Goal: Task Accomplishment & Management: Manage account settings

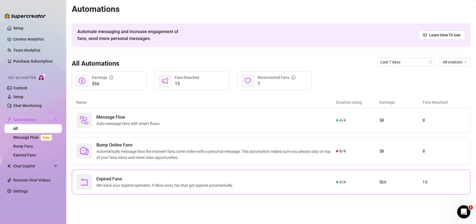
click at [281, 186] on div "Expired Fans Win back your expired spenders. Follow every fan that got expired …" at bounding box center [206, 181] width 260 height 15
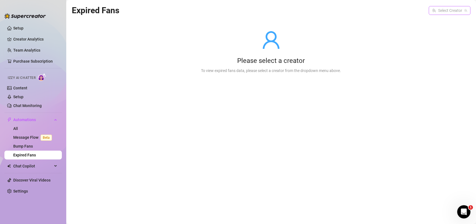
click at [450, 10] on input "search" at bounding box center [447, 10] width 30 height 8
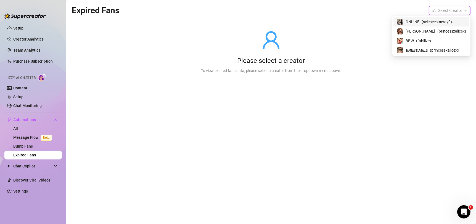
click at [438, 21] on span "( seleneesmeray0 )" at bounding box center [437, 22] width 30 height 6
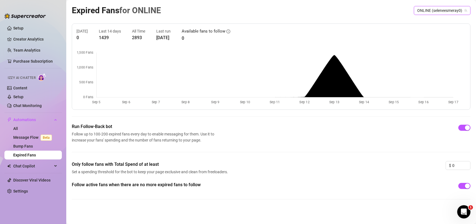
click at [441, 12] on span "ONLINE (seleneesmeray0)" at bounding box center [442, 10] width 50 height 8
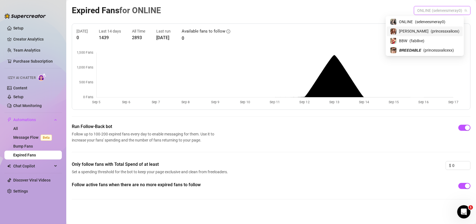
click at [434, 32] on span "( princessxalicex )" at bounding box center [445, 31] width 29 height 6
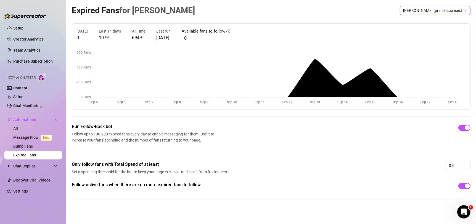
click at [422, 10] on span "[PERSON_NAME] (princessxalicex)" at bounding box center [435, 10] width 64 height 8
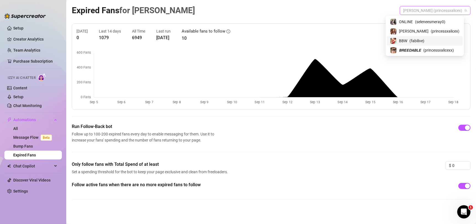
click at [424, 38] on span "( fabilive )" at bounding box center [416, 41] width 15 height 6
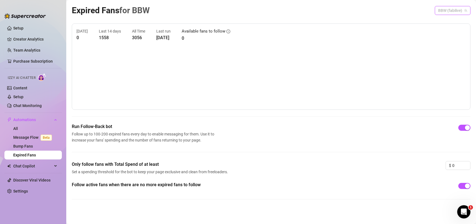
click at [447, 9] on span "BBW (fabilive)" at bounding box center [452, 10] width 29 height 8
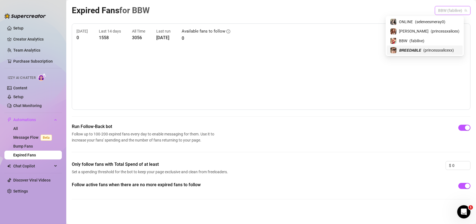
click at [430, 52] on span "( princessxalicexx )" at bounding box center [438, 50] width 31 height 6
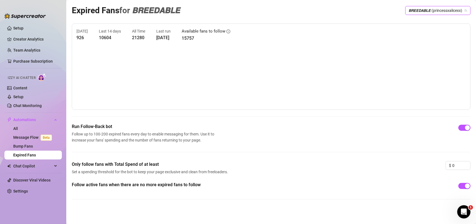
click at [192, 40] on div "[DATE] 926 Last 14 days 10604 All Time 21280 Last run [DATE] Available fans to …" at bounding box center [270, 35] width 389 height 14
click at [199, 39] on article "15757" at bounding box center [206, 38] width 49 height 7
drag, startPoint x: 359, startPoint y: 67, endPoint x: 368, endPoint y: 66, distance: 8.3
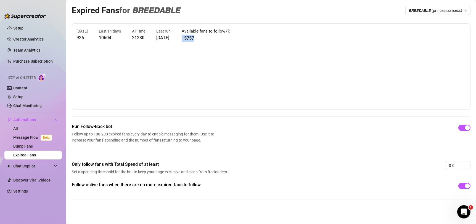
click at [364, 67] on canvas at bounding box center [267, 77] width 383 height 55
click at [23, 95] on link "Setup" at bounding box center [18, 97] width 10 height 4
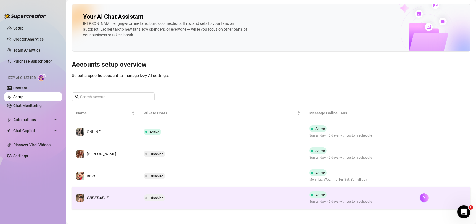
click at [216, 200] on td "Disabled" at bounding box center [222, 198] width 166 height 22
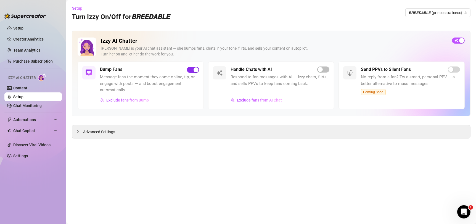
click at [195, 68] on div "button" at bounding box center [196, 69] width 5 height 5
click at [457, 41] on span "button" at bounding box center [458, 41] width 13 height 6
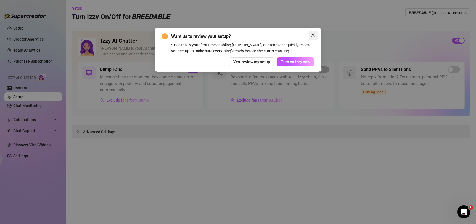
click at [314, 34] on icon "close" at bounding box center [313, 35] width 4 height 4
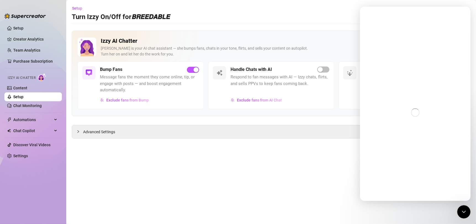
click at [318, 40] on h2 "Izzy AI Chatter" at bounding box center [274, 41] width 347 height 7
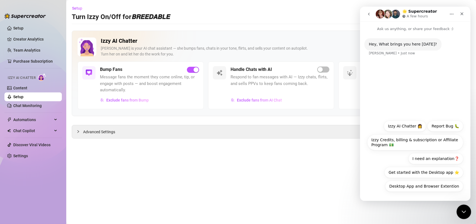
click at [466, 208] on icon "Close Intercom Messenger" at bounding box center [463, 211] width 7 height 7
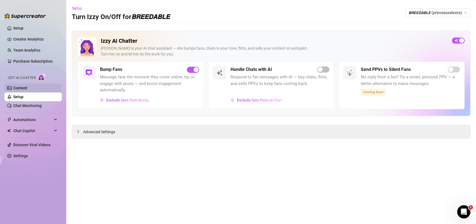
click at [26, 86] on link "Content" at bounding box center [20, 88] width 14 height 4
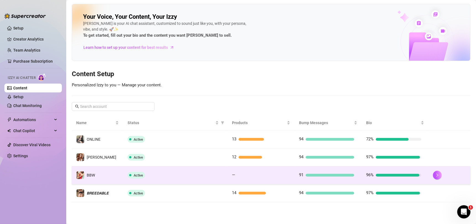
click at [292, 175] on td "—" at bounding box center [260, 175] width 67 height 18
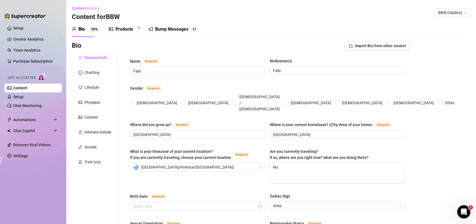
click at [116, 27] on div "Products" at bounding box center [124, 29] width 18 height 7
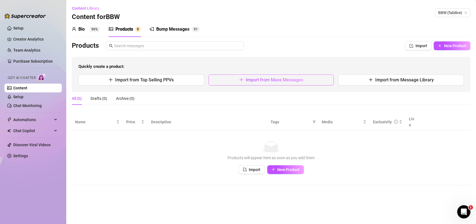
click at [279, 75] on button "Import from Mass Messages" at bounding box center [271, 80] width 126 height 11
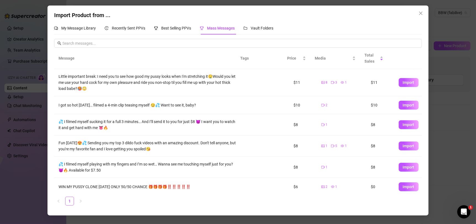
scroll to position [39, 0]
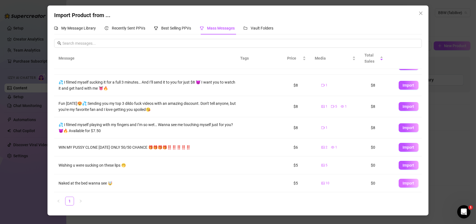
click at [405, 185] on span "Import" at bounding box center [409, 183] width 12 height 4
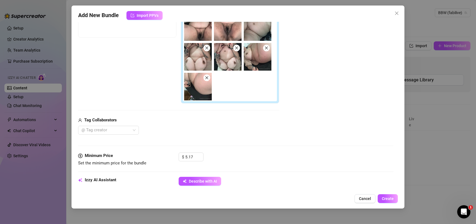
scroll to position [130, 0]
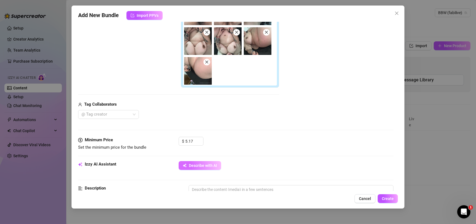
click at [197, 164] on span "Describe with AI" at bounding box center [203, 165] width 28 height 4
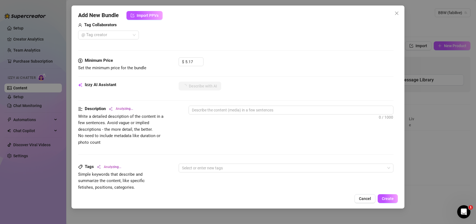
scroll to position [233, 0]
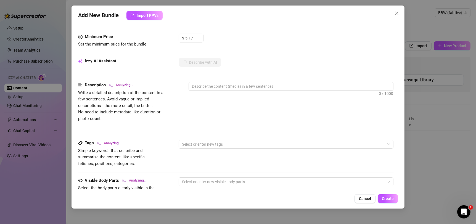
type textarea "Fabi"
type textarea "Fabi is"
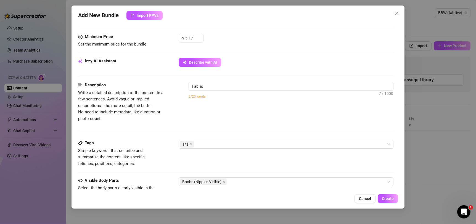
type textarea "Fabi is fully"
type textarea "Fabi is fully naked,"
type textarea "Fabi is fully naked, showing"
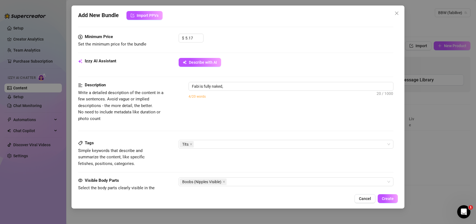
type textarea "Fabi is fully naked, showing"
type textarea "Fabi is fully naked, showing off"
type textarea "Fabi is fully naked, showing off her"
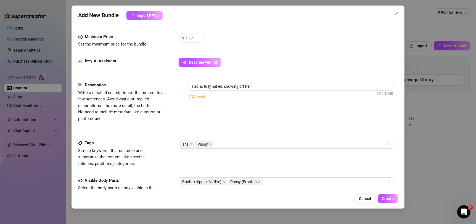
type textarea "Fabi is fully naked, showing off her big"
type textarea "Fabi is fully naked, showing off her big natural"
type textarea "Fabi is fully naked, showing off her big natural tits"
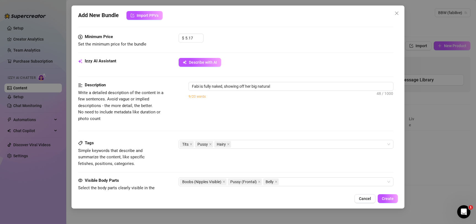
type textarea "Fabi is fully naked, showing off her big natural tits"
type textarea "Fabi is fully naked, showing off her big natural tits with"
type textarea "Fabi is fully naked, showing off her big natural tits with large"
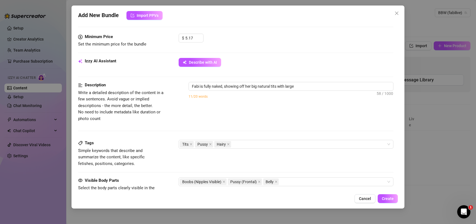
type textarea "Fabi is fully naked, showing off her big natural tits with large areolas,"
type textarea "Fabi is fully naked, showing off her big natural tits with large areolas, soft"
type textarea "Fabi is fully naked, showing off her big natural tits with large areolas, soft …"
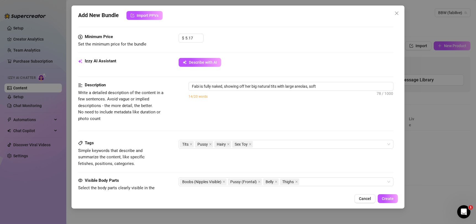
type textarea "Fabi is fully naked, showing off her big natural tits with large areolas, soft …"
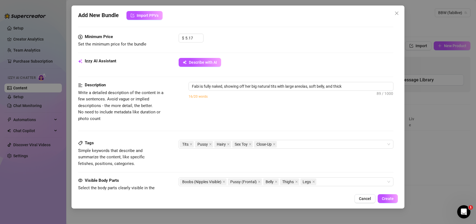
type textarea "Fabi is fully naked, showing off her big natural tits with large areolas, soft …"
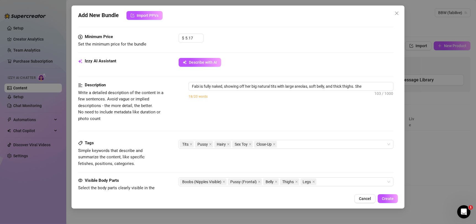
type textarea "Fabi is fully naked, showing off her big natural tits with large areolas, soft …"
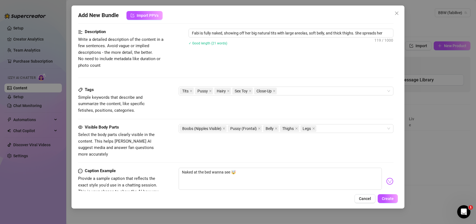
type textarea "Fabi is fully naked, showing off her big natural tits with large areolas, soft …"
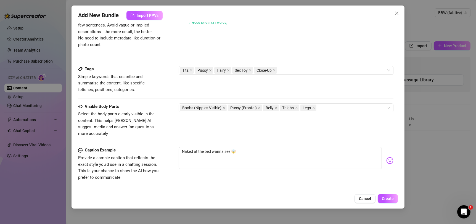
type textarea "Fabi is fully naked, showing off her big natural tits with large areolas, soft …"
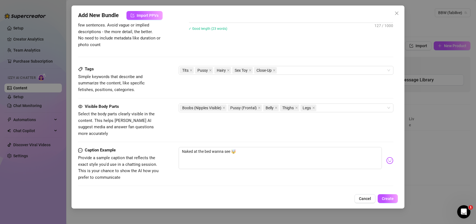
type textarea "Fabi is fully naked, showing off her big natural tits with large areolas, soft …"
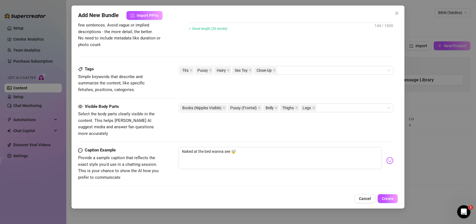
type textarea "Fabi is fully naked, showing off her big natural tits with large areolas, soft …"
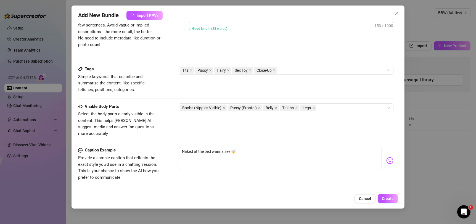
type textarea "Fabi is fully naked, showing off her big natural tits with large areolas, soft …"
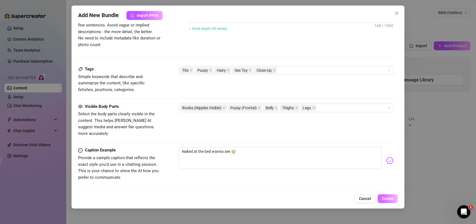
type textarea "Fabi is fully naked, showing off her big natural tits with large areolas, soft …"
click at [388, 200] on span "Create" at bounding box center [388, 199] width 12 height 4
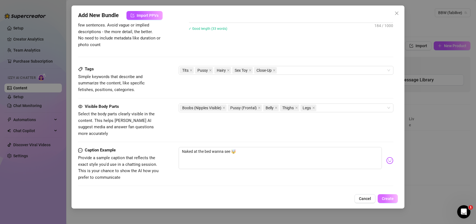
type textarea "Fabi is fully naked, showing off her big natural tits with large areolas, soft …"
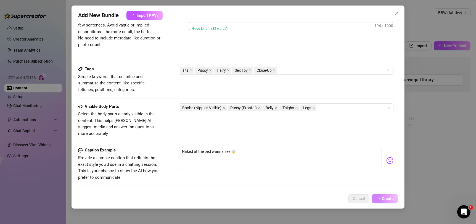
type textarea "Fabi is fully naked, showing off her big natural tits with large areolas, soft …"
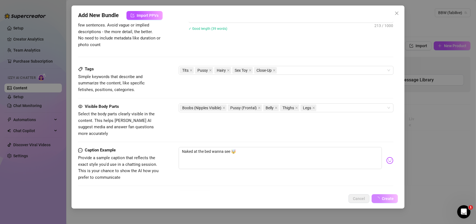
type textarea "Fabi is fully naked, showing off her big natural tits with large areolas, soft …"
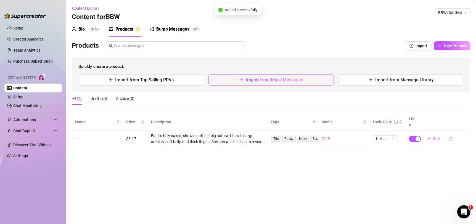
click at [256, 80] on span "Import from Mass Messages" at bounding box center [274, 79] width 57 height 5
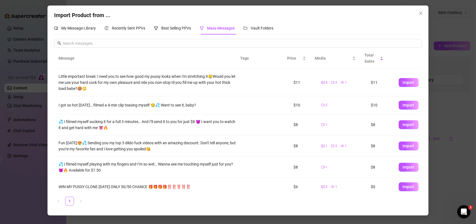
scroll to position [39, 0]
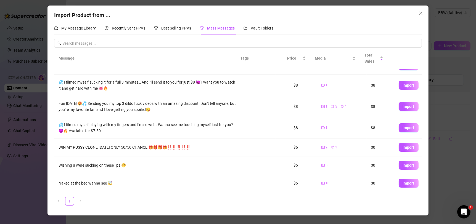
click at [403, 167] on span "Import" at bounding box center [409, 165] width 12 height 4
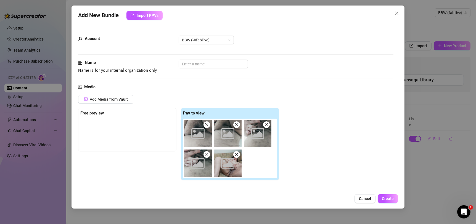
scroll to position [89, 0]
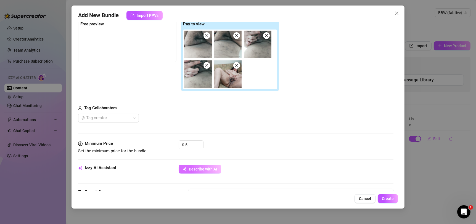
click at [212, 165] on button "Describe with AI" at bounding box center [200, 169] width 43 height 9
type textarea "Fabi"
type textarea "Fabi is"
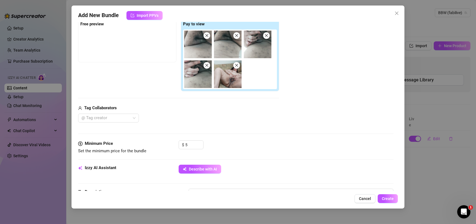
type textarea "Fabi is fully"
type textarea "Fabi is fully naked,"
type textarea "Fabi is fully naked, spreading"
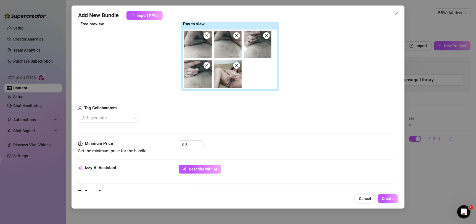
type textarea "Fabi is fully naked, spreading"
type textarea "Fabi is fully naked, spreading her"
type textarea "Fabi is fully naked, spreading her thick"
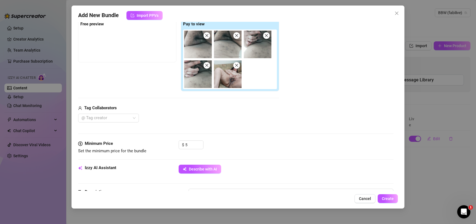
type textarea "Fabi is fully naked, spreading her thick hairy"
type textarea "Fabi is fully naked, spreading her thick hairy pussy"
type textarea "Fabi is fully naked, spreading her thick hairy pussy wide"
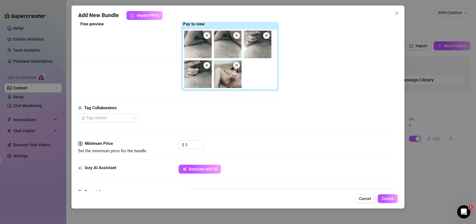
type textarea "Fabi is fully naked, spreading her thick hairy pussy wide"
type textarea "Fabi is fully naked, spreading her thick hairy pussy wide open"
type textarea "Fabi is fully naked, spreading her thick hairy pussy wide open with"
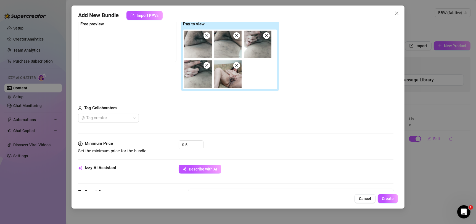
type textarea "Fabi is fully naked, spreading her thick hairy pussy wide open with her"
type textarea "Fabi is fully naked, spreading her thick hairy pussy wide open with her fingers,"
type textarea "Fabi is fully naked, spreading her thick hairy pussy wide open with her fingers…"
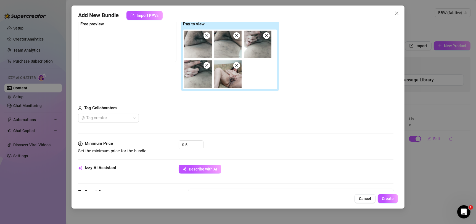
type textarea "Fabi is fully naked, spreading her thick hairy pussy wide open with her fingers…"
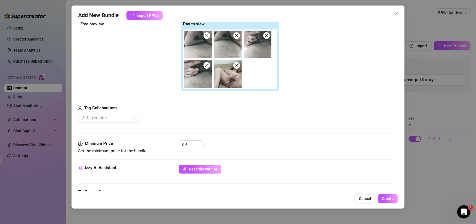
type textarea "Fabi is fully naked, spreading her thick hairy pussy wide open with her fingers…"
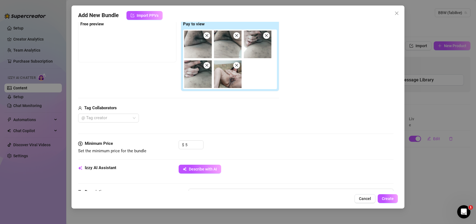
type textarea "Fabi is fully naked, spreading her thick hairy pussy wide open with her fingers…"
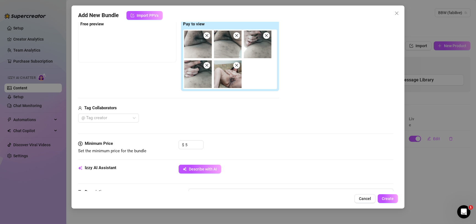
type textarea "Fabi is fully naked, spreading her thick hairy pussy wide open with her fingers…"
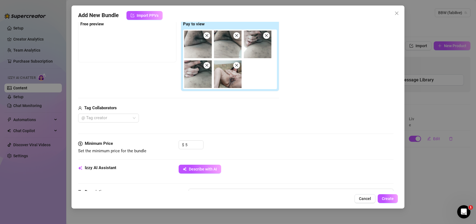
type textarea "Fabi is fully naked, spreading her thick hairy pussy wide open with her fingers…"
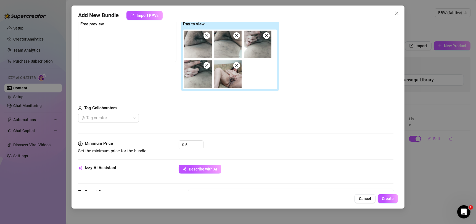
type textarea "Fabi is fully naked, spreading her thick hairy pussy wide open with her fingers…"
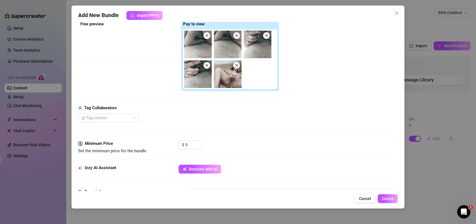
type textarea "Fabi is fully naked, spreading her thick hairy pussy wide open with her fingers…"
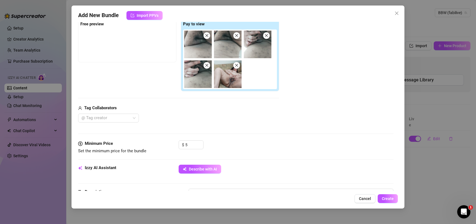
type textarea "Fabi is fully naked, spreading her thick hairy pussy wide open with her fingers…"
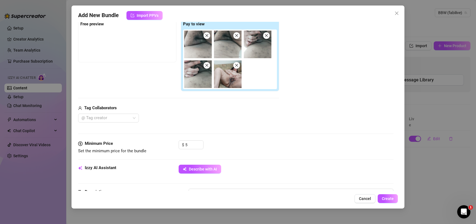
type textarea "Fabi is fully naked, spreading her thick hairy pussy wide open with her fingers…"
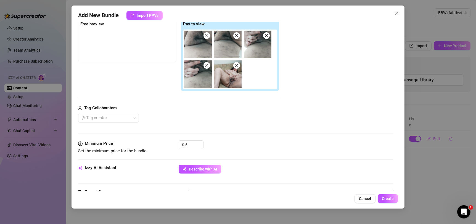
type textarea "Fabi is fully naked, spreading her thick hairy pussy wide open with her fingers…"
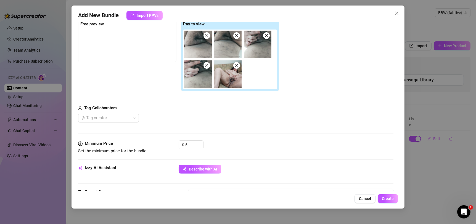
type textarea "Fabi is fully naked, spreading her thick hairy pussy wide open with her fingers…"
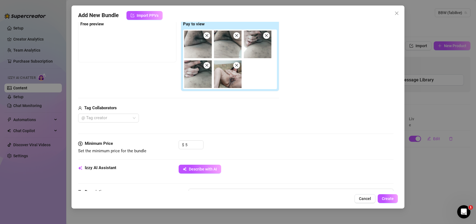
type textarea "Fabi is fully naked, spreading her thick hairy pussy wide open with her fingers…"
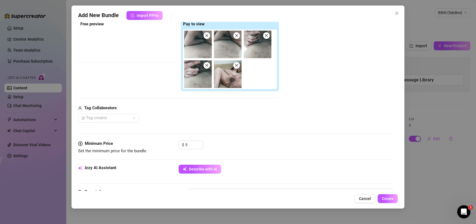
type textarea "Fabi is fully naked, spreading her thick hairy pussy wide open with her fingers…"
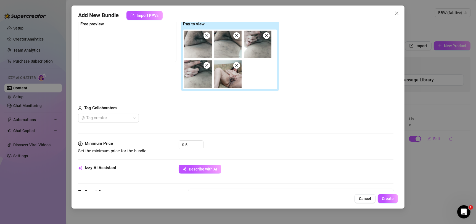
type textarea "Fabi is fully naked, spreading her thick hairy pussy wide open with her fingers…"
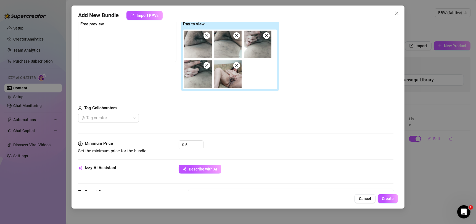
type textarea "Fabi is fully naked, spreading her thick hairy pussy wide open with her fingers…"
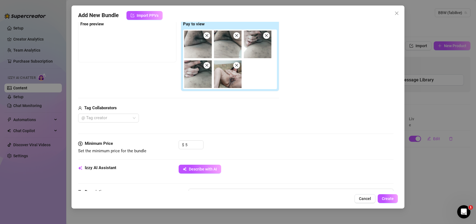
type textarea "Fabi is fully naked, spreading her thick hairy pussy wide open with her fingers…"
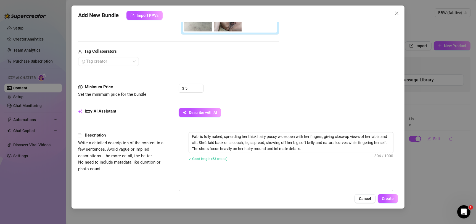
scroll to position [152, 0]
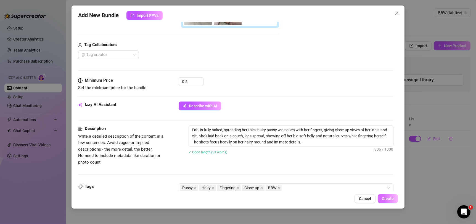
click at [389, 200] on span "Create" at bounding box center [388, 199] width 12 height 4
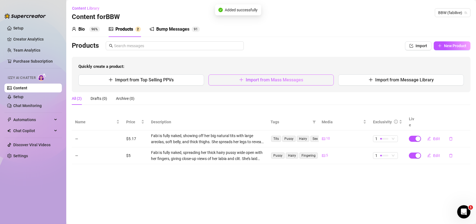
click at [303, 82] on button "Import from Mass Messages" at bounding box center [271, 80] width 126 height 11
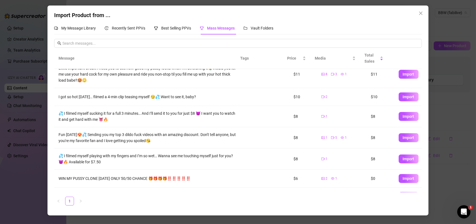
scroll to position [8, 0]
click at [403, 160] on span "Import" at bounding box center [409, 159] width 12 height 4
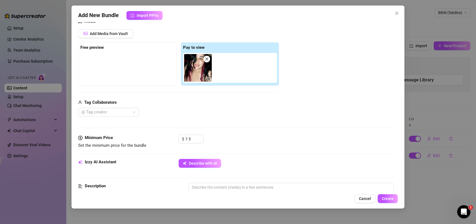
scroll to position [131, 0]
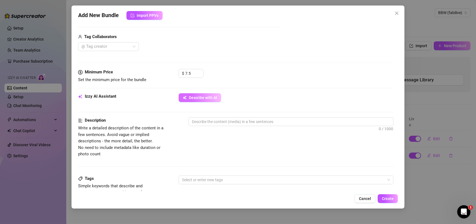
drag, startPoint x: 218, startPoint y: 101, endPoint x: 217, endPoint y: 99, distance: 3.0
click at [217, 100] on button "Describe with AI" at bounding box center [200, 97] width 43 height 9
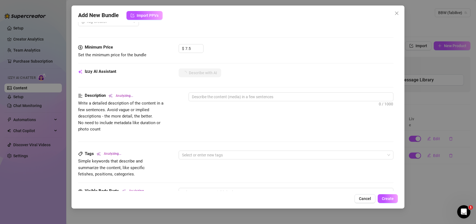
scroll to position [160, 0]
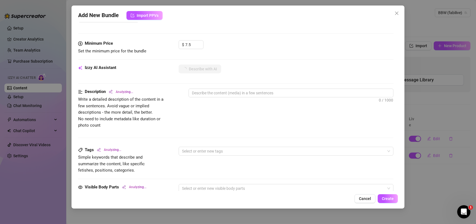
type textarea "Fabi"
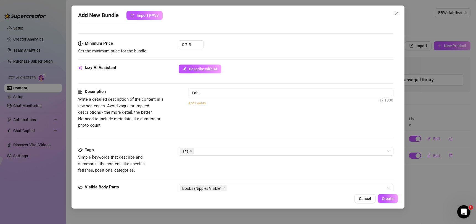
type textarea "Fabi is"
type textarea "Fabi is fully"
type textarea "Fabi is fully naked"
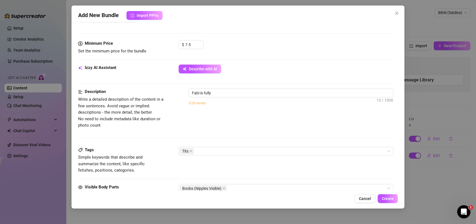
type textarea "Fabi is fully naked"
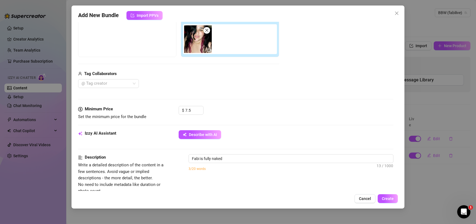
type textarea "Fabi is fully naked on"
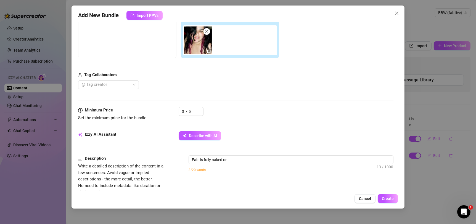
type textarea "Fabi is fully naked on a"
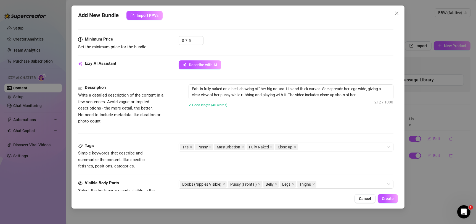
scroll to position [170, 0]
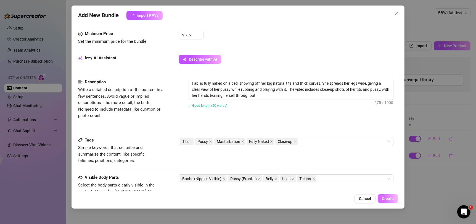
click at [390, 197] on span "Create" at bounding box center [388, 199] width 12 height 4
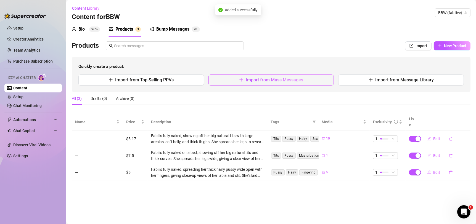
click at [260, 81] on span "Import from Mass Messages" at bounding box center [274, 79] width 57 height 5
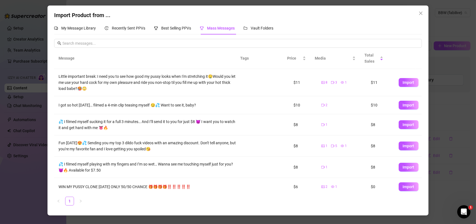
scroll to position [39, 0]
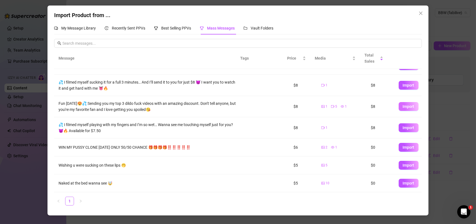
click at [403, 105] on span "Import" at bounding box center [409, 106] width 12 height 4
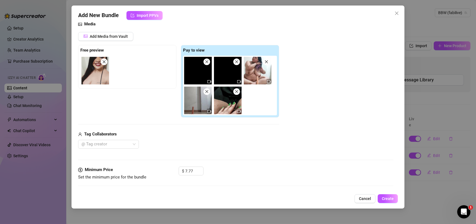
scroll to position [72, 0]
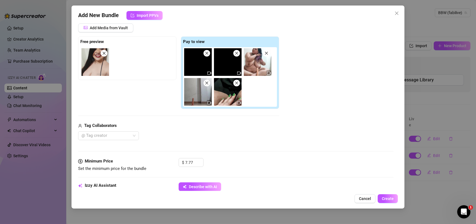
click at [237, 54] on icon "close" at bounding box center [236, 53] width 3 height 3
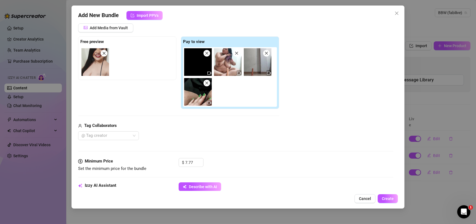
click at [265, 52] on icon "close" at bounding box center [266, 53] width 4 height 4
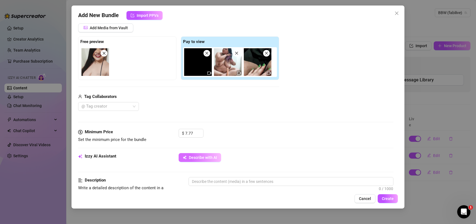
click at [195, 157] on span "Describe with AI" at bounding box center [203, 157] width 28 height 4
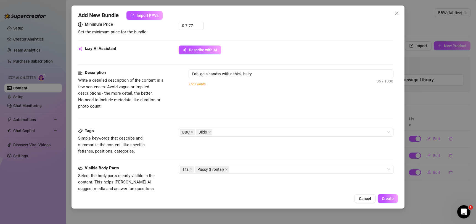
scroll to position [179, 0]
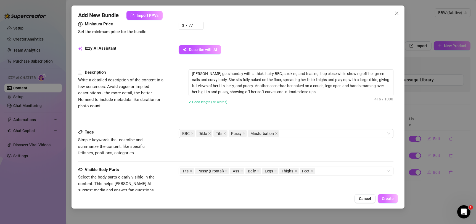
click at [382, 200] on span "Create" at bounding box center [388, 199] width 12 height 4
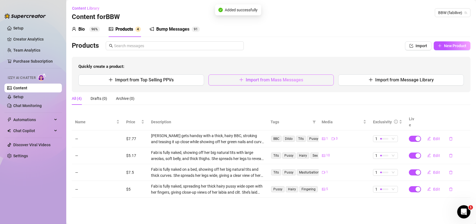
click at [320, 80] on button "Import from Mass Messages" at bounding box center [271, 80] width 126 height 11
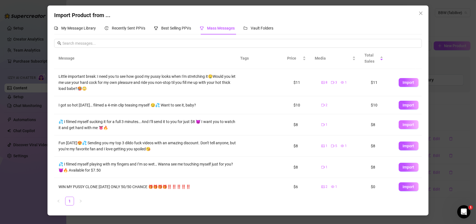
click at [403, 123] on span "Import" at bounding box center [409, 125] width 12 height 4
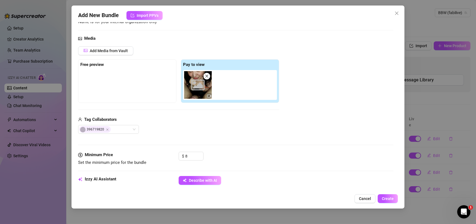
scroll to position [53, 0]
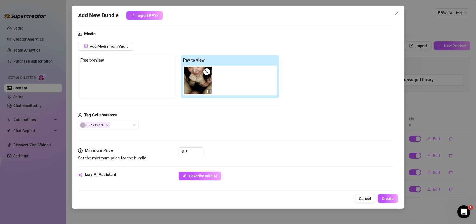
click at [210, 175] on span "Describe with AI" at bounding box center [203, 176] width 28 height 4
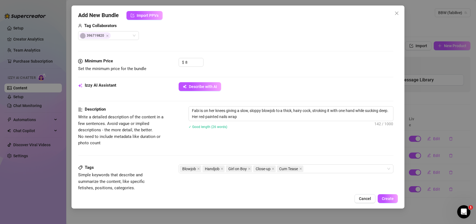
scroll to position [159, 0]
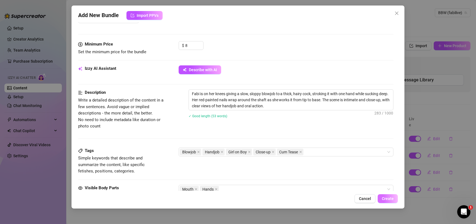
click at [386, 196] on button "Create" at bounding box center [388, 198] width 20 height 9
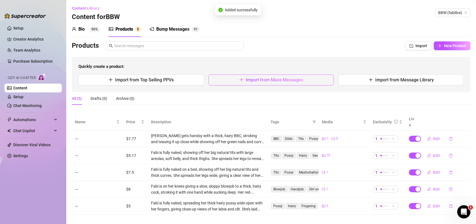
click at [281, 77] on span "Import from Mass Messages" at bounding box center [274, 79] width 57 height 5
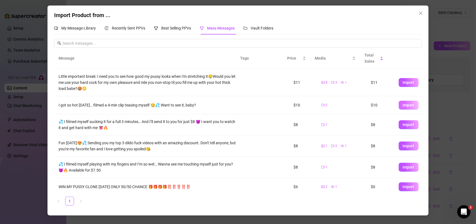
click at [403, 104] on span "Import" at bounding box center [409, 105] width 12 height 4
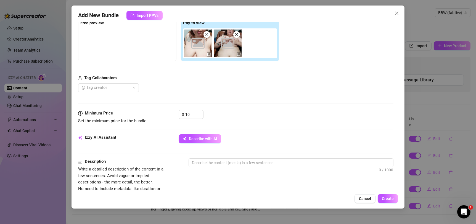
scroll to position [93, 0]
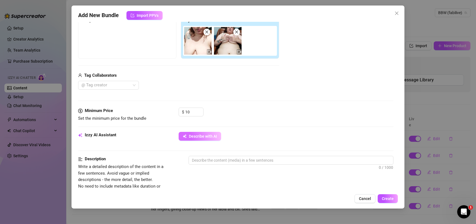
click at [208, 137] on span "Describe with AI" at bounding box center [203, 136] width 28 height 4
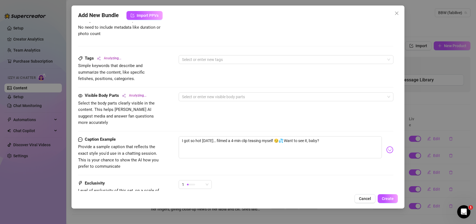
scroll to position [252, 0]
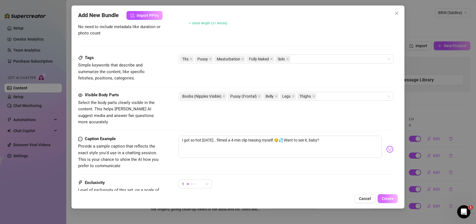
click at [386, 201] on span "Create" at bounding box center [388, 199] width 12 height 4
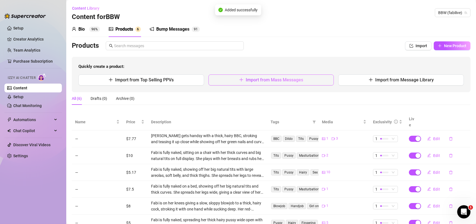
click at [295, 81] on span "Import from Mass Messages" at bounding box center [274, 79] width 57 height 5
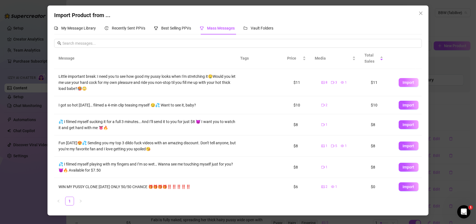
click at [404, 80] on span "Import" at bounding box center [409, 82] width 12 height 4
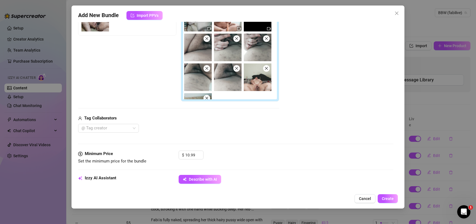
scroll to position [118, 0]
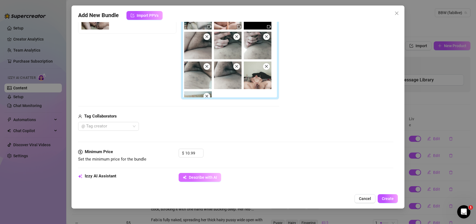
click at [201, 180] on button "Describe with AI" at bounding box center [200, 177] width 43 height 9
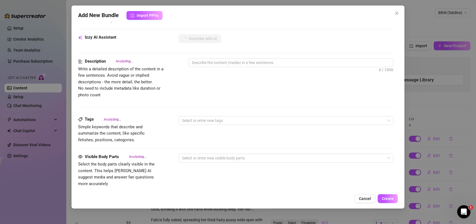
scroll to position [258, 0]
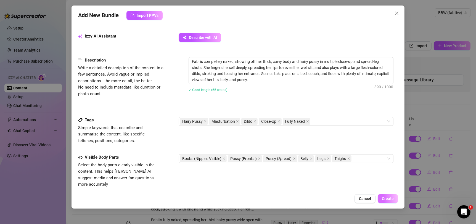
click at [385, 200] on span "Create" at bounding box center [388, 199] width 12 height 4
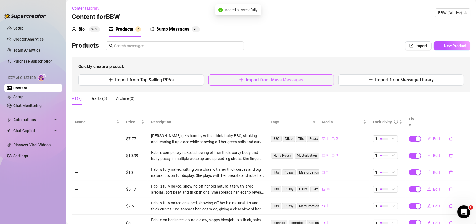
click at [282, 80] on span "Import from Mass Messages" at bounding box center [274, 79] width 57 height 5
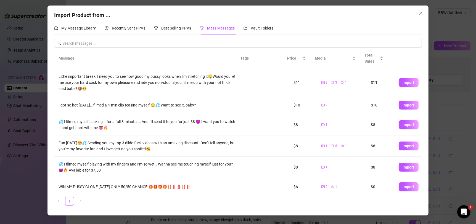
click at [148, 30] on div "My Message Library Recently Sent PPVs Best Selling PPVs Mass Messages Vault Fol…" at bounding box center [163, 28] width 219 height 13
click at [144, 29] on span "Recently Sent PPVs" at bounding box center [128, 28] width 33 height 4
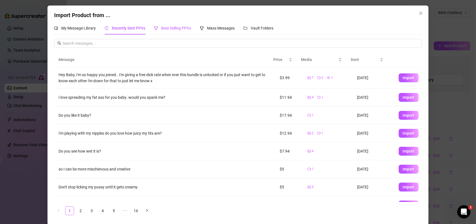
click at [186, 29] on span "Best Selling PPVs" at bounding box center [176, 28] width 30 height 4
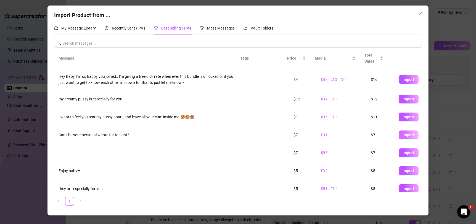
click at [404, 138] on button "Import" at bounding box center [409, 135] width 20 height 9
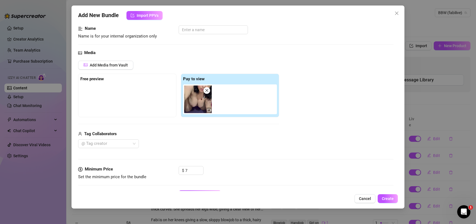
scroll to position [134, 0]
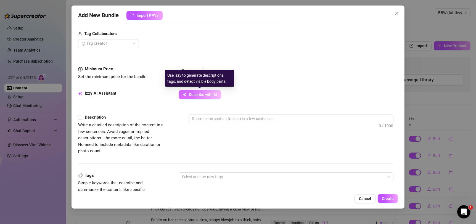
click at [205, 95] on span "Describe with AI" at bounding box center [203, 94] width 28 height 4
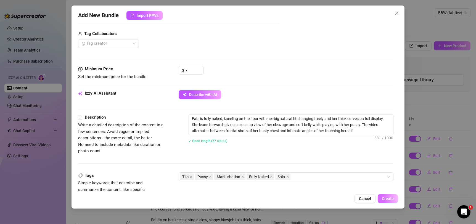
click at [388, 197] on span "Create" at bounding box center [388, 199] width 12 height 4
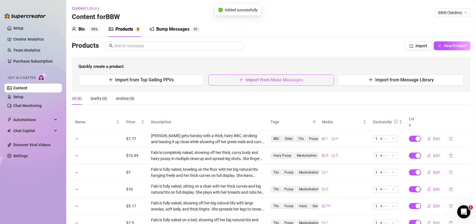
click at [273, 76] on button "Import from Mass Messages" at bounding box center [271, 80] width 126 height 11
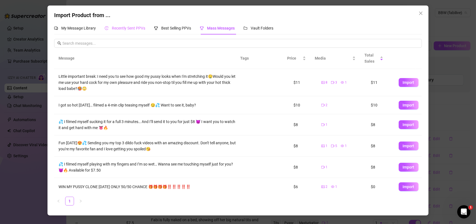
click at [143, 32] on div "Recently Sent PPVs" at bounding box center [125, 28] width 41 height 13
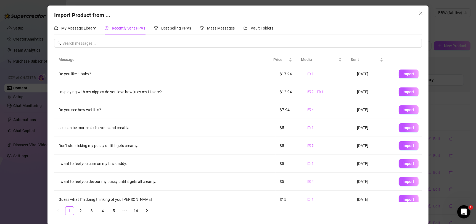
scroll to position [48, 0]
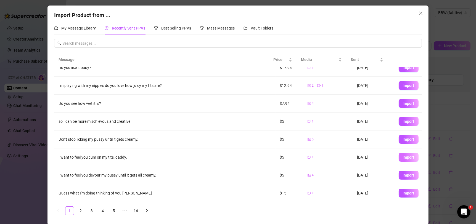
click at [403, 157] on span "Import" at bounding box center [409, 157] width 12 height 4
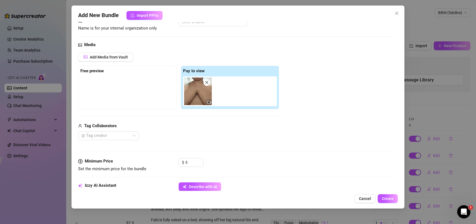
scroll to position [130, 0]
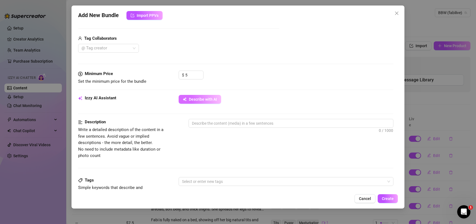
drag, startPoint x: 215, startPoint y: 104, endPoint x: 215, endPoint y: 98, distance: 5.5
click at [215, 102] on button "Describe with AI" at bounding box center [200, 99] width 43 height 9
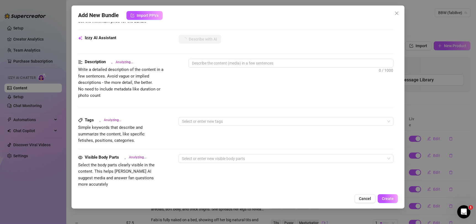
scroll to position [188, 0]
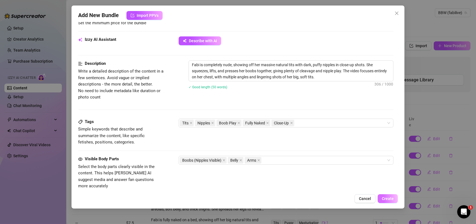
click at [387, 202] on button "Create" at bounding box center [388, 198] width 20 height 9
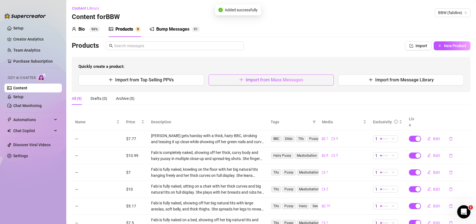
click at [295, 78] on span "Import from Mass Messages" at bounding box center [274, 79] width 57 height 5
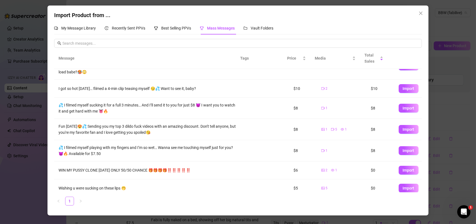
scroll to position [39, 0]
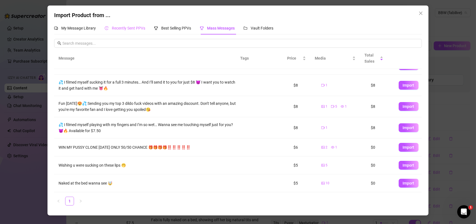
click at [120, 32] on div "Recently Sent PPVs" at bounding box center [125, 28] width 41 height 13
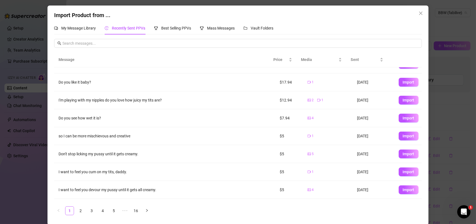
scroll to position [48, 0]
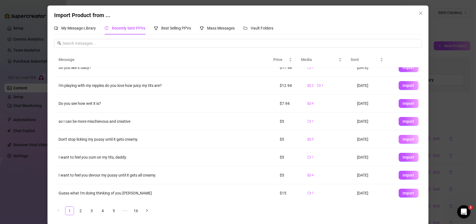
click at [403, 140] on span "Import" at bounding box center [409, 139] width 12 height 4
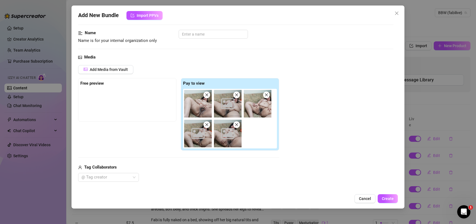
scroll to position [73, 0]
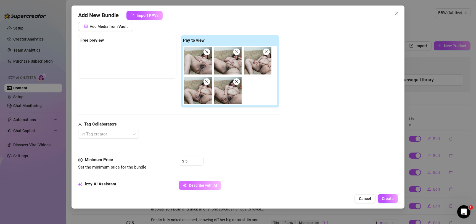
click at [205, 183] on span "Describe with AI" at bounding box center [203, 185] width 28 height 4
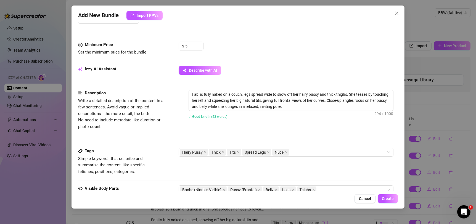
scroll to position [192, 0]
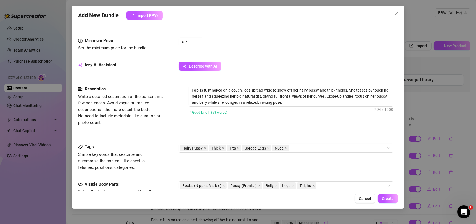
drag, startPoint x: 386, startPoint y: 200, endPoint x: 388, endPoint y: 191, distance: 8.5
click at [386, 200] on span "Create" at bounding box center [388, 199] width 12 height 4
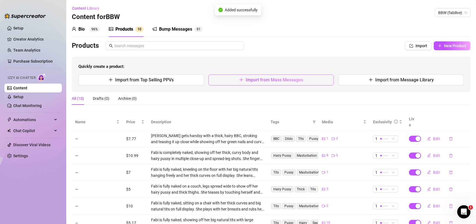
click at [265, 80] on span "Import from Mass Messages" at bounding box center [274, 79] width 57 height 5
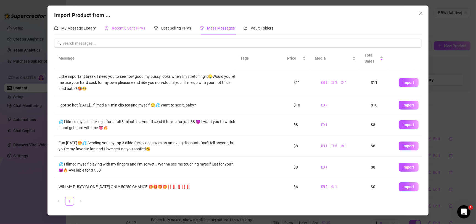
click at [136, 32] on div "Recently Sent PPVs" at bounding box center [125, 28] width 41 height 13
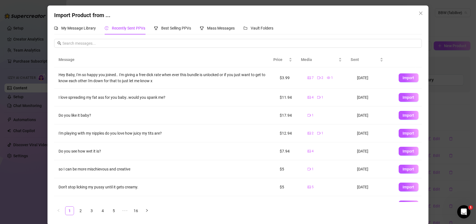
scroll to position [48, 0]
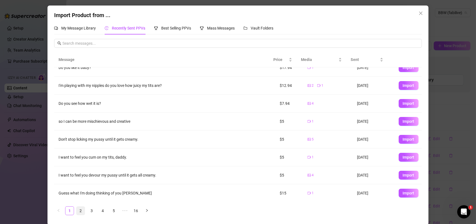
click at [78, 207] on link "2" at bounding box center [80, 211] width 8 height 8
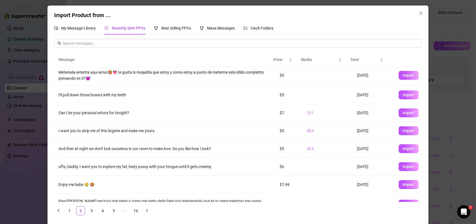
scroll to position [0, 0]
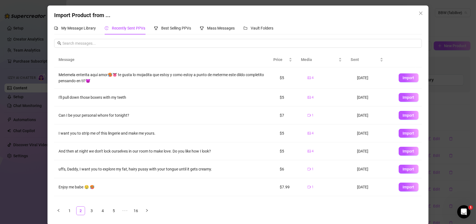
drag, startPoint x: 390, startPoint y: 116, endPoint x: 393, endPoint y: 117, distance: 3.3
click at [399, 116] on button "Import" at bounding box center [409, 115] width 20 height 9
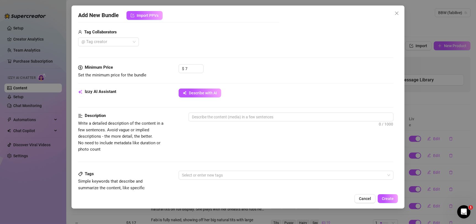
scroll to position [115, 0]
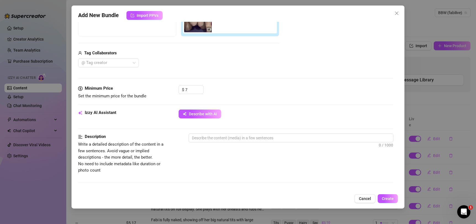
click at [203, 119] on div "Izzy AI Assistant Describe with AI" at bounding box center [236, 117] width 316 height 14
click at [207, 112] on span "Describe with AI" at bounding box center [203, 114] width 28 height 4
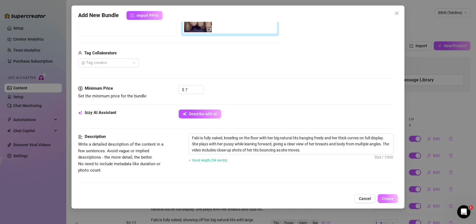
click at [384, 196] on button "Create" at bounding box center [388, 198] width 20 height 9
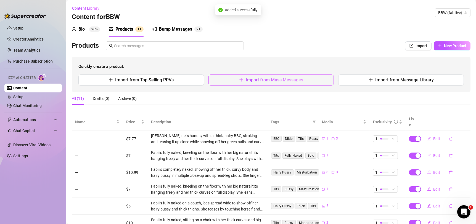
click at [264, 80] on span "Import from Mass Messages" at bounding box center [274, 79] width 57 height 5
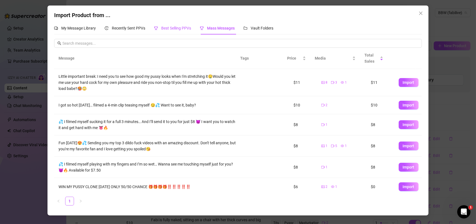
click at [168, 25] on div "Best Selling PPVs" at bounding box center [172, 28] width 37 height 6
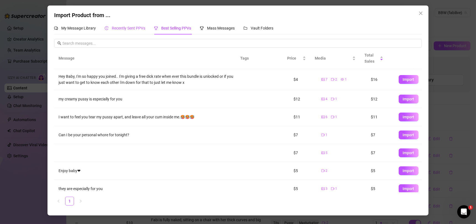
click at [138, 27] on span "Recently Sent PPVs" at bounding box center [128, 28] width 33 height 4
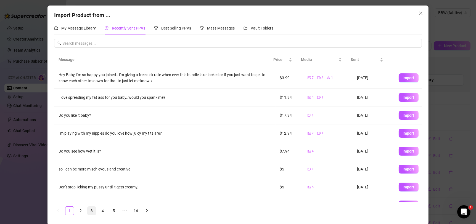
click at [88, 208] on link "3" at bounding box center [92, 211] width 8 height 8
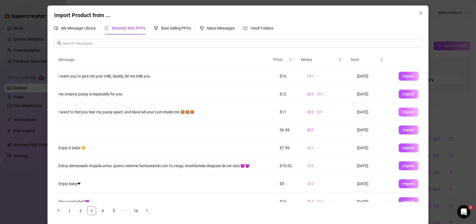
click at [403, 111] on span "Import" at bounding box center [409, 112] width 12 height 4
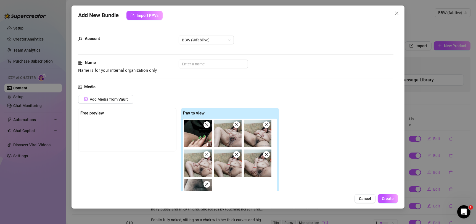
scroll to position [124, 0]
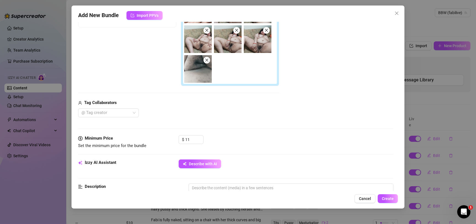
click at [213, 162] on span "Describe with AI" at bounding box center [203, 164] width 28 height 4
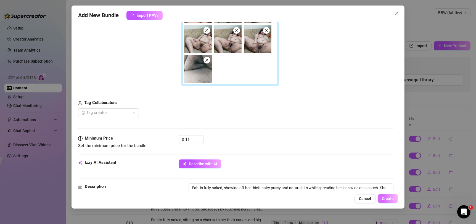
click at [393, 199] on span "Create" at bounding box center [388, 199] width 12 height 4
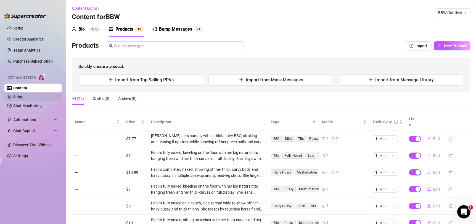
click at [23, 95] on link "Setup" at bounding box center [18, 97] width 10 height 4
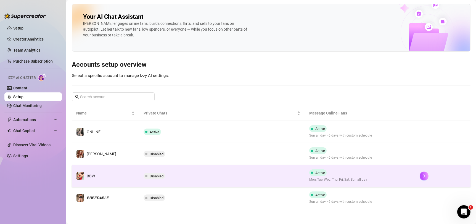
click at [233, 172] on td "Disabled" at bounding box center [222, 176] width 166 height 22
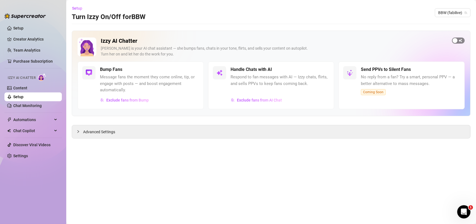
click at [458, 41] on span "button" at bounding box center [458, 41] width 13 height 6
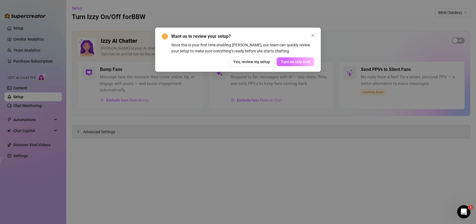
click at [311, 62] on button "Turn on Izzy now" at bounding box center [296, 61] width 38 height 9
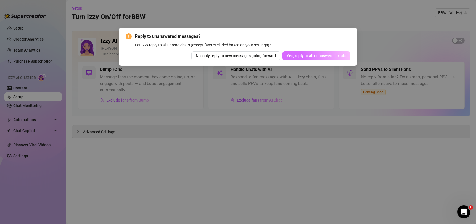
click at [345, 59] on button "Yes, reply to all unanswered chats" at bounding box center [316, 55] width 68 height 9
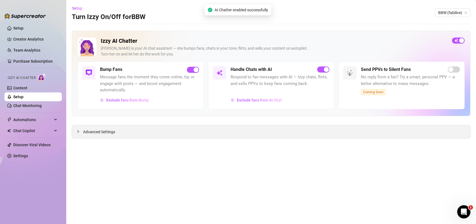
click at [92, 133] on span "Advanced Settings" at bounding box center [99, 132] width 32 height 6
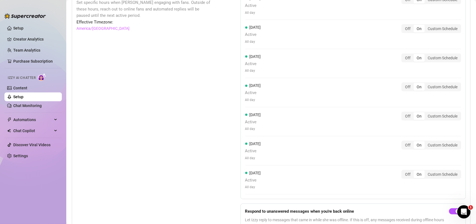
scroll to position [452, 0]
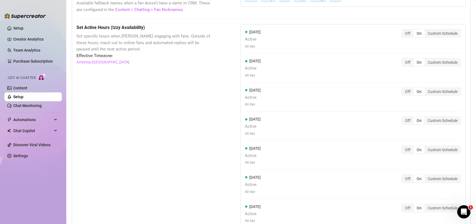
click at [446, 30] on div "Custom Schedule" at bounding box center [443, 34] width 36 height 8
click at [426, 30] on input "Custom Schedule" at bounding box center [426, 30] width 0 height 0
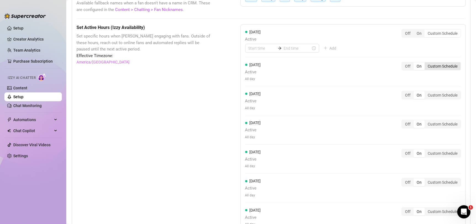
click at [440, 67] on div "Custom Schedule" at bounding box center [443, 66] width 36 height 8
click at [426, 63] on input "Custom Schedule" at bounding box center [426, 63] width 0 height 0
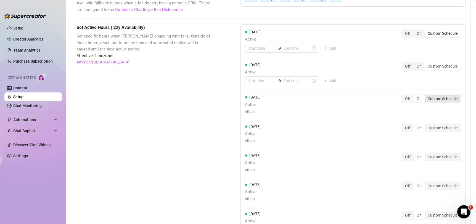
click at [441, 97] on div "Custom Schedule" at bounding box center [443, 99] width 36 height 8
click at [426, 96] on input "Custom Schedule" at bounding box center [426, 96] width 0 height 0
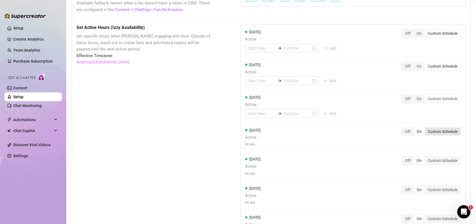
click at [441, 135] on div "[DATE] Active All day Off On Custom Schedule" at bounding box center [353, 137] width 216 height 20
click at [440, 130] on div "Custom Schedule" at bounding box center [443, 132] width 36 height 8
click at [426, 129] on input "Custom Schedule" at bounding box center [426, 129] width 0 height 0
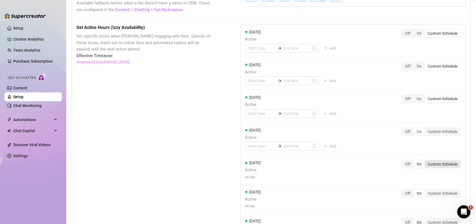
click at [435, 165] on div "Custom Schedule" at bounding box center [443, 164] width 36 height 8
click at [426, 161] on input "Custom Schedule" at bounding box center [426, 161] width 0 height 0
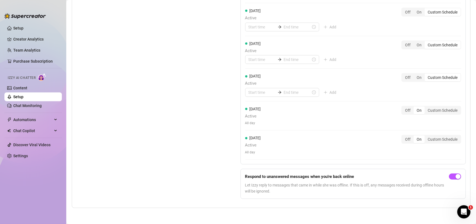
click at [435, 114] on div "[DATE] Active All day Off On Custom Schedule" at bounding box center [353, 116] width 216 height 20
click at [435, 113] on div "Custom Schedule" at bounding box center [443, 111] width 36 height 8
click at [426, 107] on input "Custom Schedule" at bounding box center [426, 107] width 0 height 0
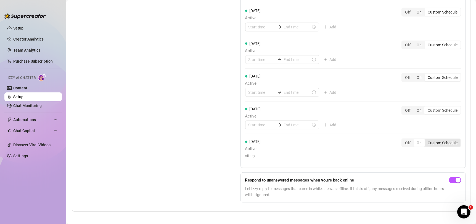
click at [433, 140] on div "Custom Schedule" at bounding box center [443, 143] width 36 height 8
click at [426, 140] on input "Custom Schedule" at bounding box center [426, 140] width 0 height 0
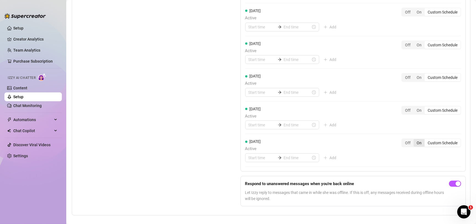
click at [414, 142] on div "On" at bounding box center [419, 143] width 11 height 8
click at [415, 140] on input "On" at bounding box center [415, 140] width 0 height 0
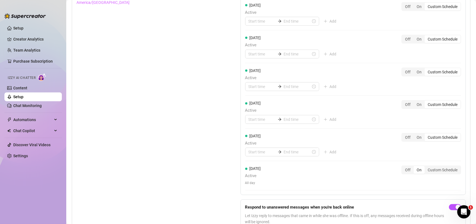
scroll to position [516, 0]
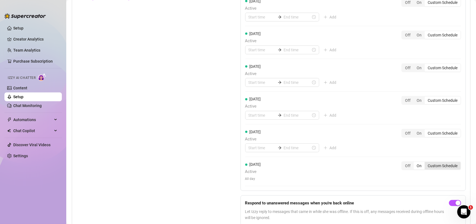
click at [444, 168] on div "Custom Schedule" at bounding box center [443, 166] width 36 height 8
click at [426, 163] on input "Custom Schedule" at bounding box center [426, 163] width 0 height 0
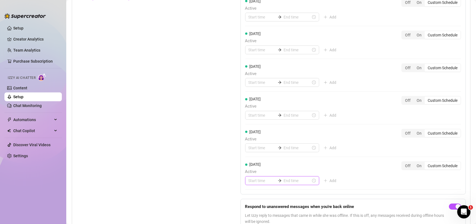
click at [266, 179] on input at bounding box center [261, 181] width 27 height 6
click at [250, 155] on div "05" at bounding box center [250, 154] width 13 height 8
click at [267, 136] on div "15" at bounding box center [266, 138] width 13 height 8
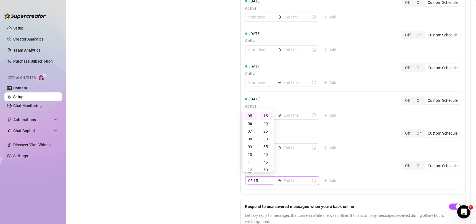
click at [285, 179] on input at bounding box center [297, 181] width 27 height 6
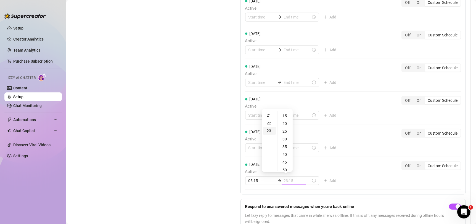
click at [271, 131] on div "23" at bounding box center [269, 131] width 13 height 8
click at [283, 117] on div "55" at bounding box center [285, 116] width 13 height 8
click at [337, 171] on div "[DATE] Active 05:15 23:55 Add Off On Custom Schedule" at bounding box center [353, 176] width 216 height 28
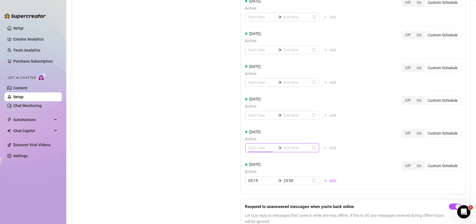
click at [253, 150] on input at bounding box center [261, 148] width 27 height 6
click at [248, 200] on div "05" at bounding box center [250, 201] width 13 height 8
click at [291, 149] on input at bounding box center [297, 148] width 27 height 6
click at [268, 216] on div "12" at bounding box center [269, 217] width 13 height 8
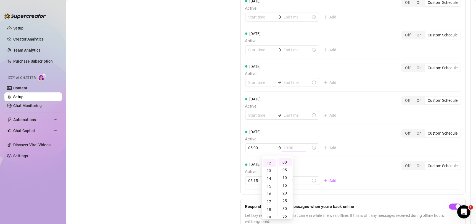
scroll to position [92, 0]
click at [345, 152] on div "[DATE] Active Add Off On Custom Schedule [DATE] Active Add Off On Custom Schedu…" at bounding box center [353, 78] width 226 height 234
click at [266, 115] on input at bounding box center [261, 115] width 27 height 6
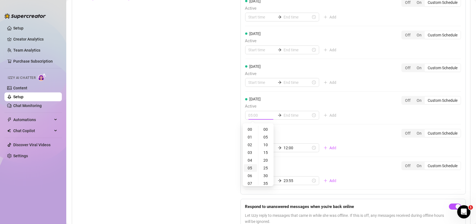
click at [252, 166] on div "05" at bounding box center [250, 168] width 13 height 8
click at [286, 111] on div "05:00" at bounding box center [282, 115] width 74 height 9
click at [288, 114] on input at bounding box center [297, 115] width 27 height 6
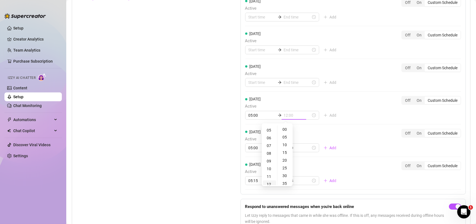
click at [270, 183] on div "12" at bounding box center [269, 185] width 13 height 8
click at [348, 109] on div "[DATE] Active 05:00 12:00 Add Off On Custom Schedule" at bounding box center [353, 110] width 216 height 28
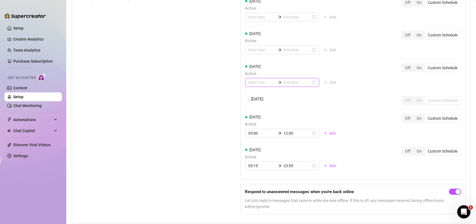
click at [259, 80] on input at bounding box center [261, 83] width 27 height 6
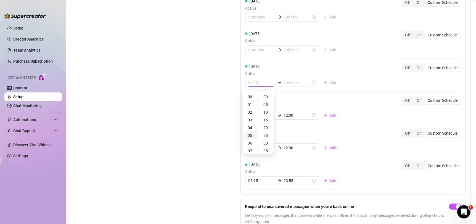
click at [252, 135] on div "05" at bounding box center [250, 136] width 13 height 8
click at [288, 82] on input at bounding box center [297, 83] width 27 height 6
click at [270, 153] on div "00 01 02 03 04 05 06 07 08 09 10 11 12 13 14 15 16 17 18 19 20 21 22 23 00 05 1…" at bounding box center [277, 123] width 31 height 62
click at [270, 151] on div "12" at bounding box center [269, 152] width 13 height 8
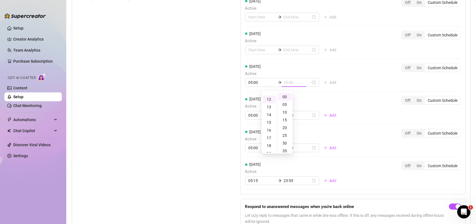
scroll to position [92, 0]
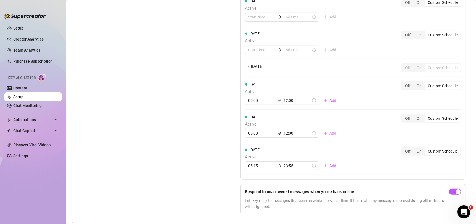
click at [327, 105] on div "[DATE] Active 05:00 12:00 Add Off On Custom Schedule" at bounding box center [353, 95] width 216 height 28
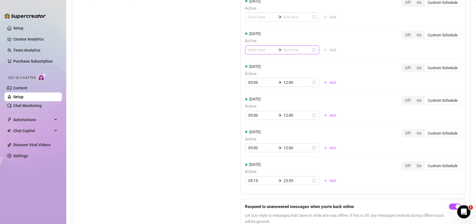
click at [258, 50] on input at bounding box center [261, 50] width 27 height 6
click at [251, 101] on div "05" at bounding box center [250, 103] width 13 height 8
click at [289, 48] on input at bounding box center [297, 50] width 27 height 6
click at [268, 117] on div "12" at bounding box center [269, 119] width 13 height 8
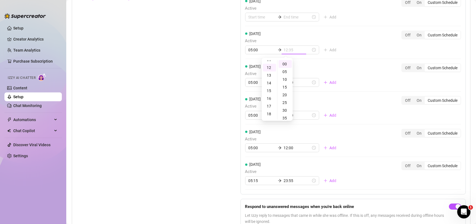
scroll to position [92, 0]
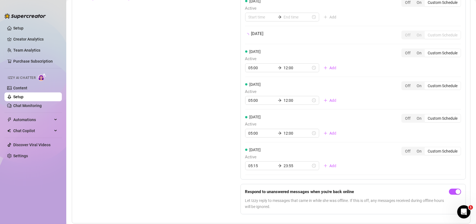
click at [342, 81] on div "[DATE] Active Add Off On Custom Schedule [DATE] Active Add Off On Custom Schedu…" at bounding box center [353, 70] width 226 height 219
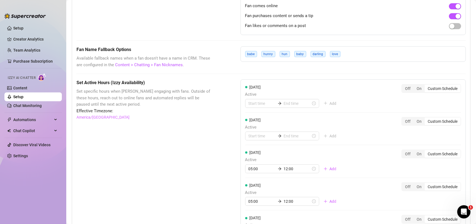
scroll to position [395, 0]
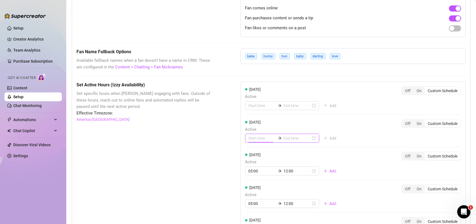
click at [255, 141] on input at bounding box center [261, 138] width 27 height 6
click at [248, 189] on div "05" at bounding box center [250, 191] width 13 height 8
click at [290, 141] on div "05:00" at bounding box center [282, 138] width 74 height 9
click at [292, 139] on input at bounding box center [297, 138] width 27 height 6
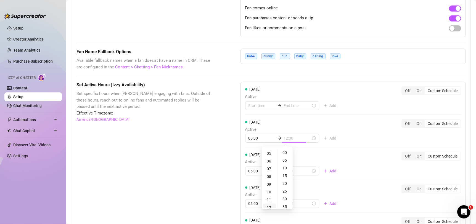
click at [270, 204] on div "12" at bounding box center [269, 208] width 13 height 8
click at [355, 139] on div "[DATE] Active 05:00 12:00 Add Off On Custom Schedule" at bounding box center [353, 131] width 216 height 24
click at [253, 104] on input at bounding box center [261, 106] width 27 height 6
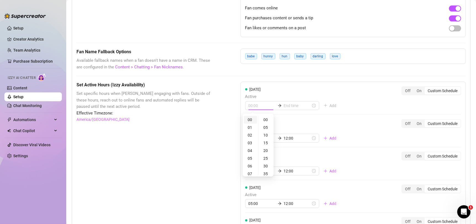
click at [249, 121] on div "00" at bounding box center [250, 120] width 13 height 8
click at [285, 107] on input at bounding box center [297, 106] width 27 height 6
click at [271, 173] on div "12" at bounding box center [269, 173] width 13 height 8
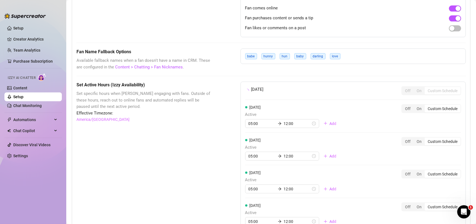
click at [353, 128] on div "[DATE] Active 05:00 12:00 Add Off On Custom Schedule" at bounding box center [353, 118] width 216 height 28
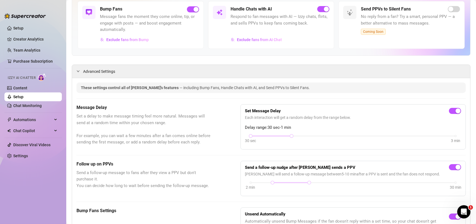
scroll to position [0, 0]
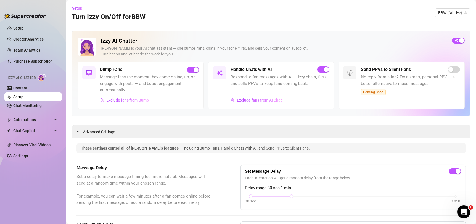
click at [23, 97] on link "Setup" at bounding box center [18, 97] width 10 height 4
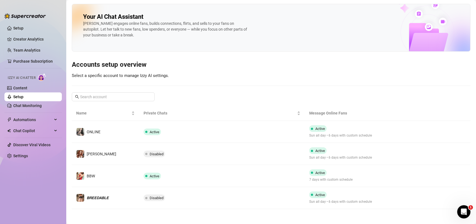
scroll to position [1, 0]
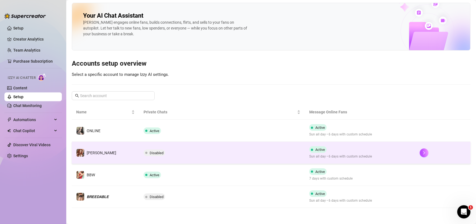
click at [266, 159] on td "Disabled" at bounding box center [222, 153] width 166 height 22
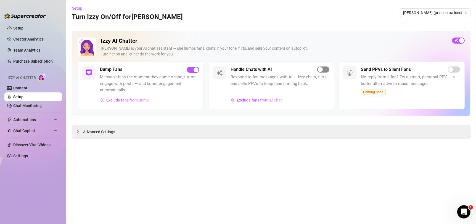
click at [325, 67] on span "button" at bounding box center [323, 70] width 12 height 6
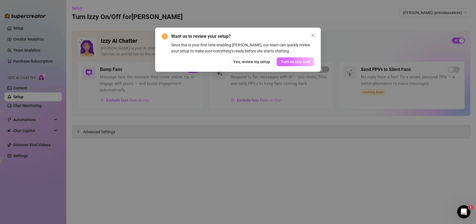
click at [301, 63] on span "Turn on Izzy now" at bounding box center [295, 62] width 29 height 4
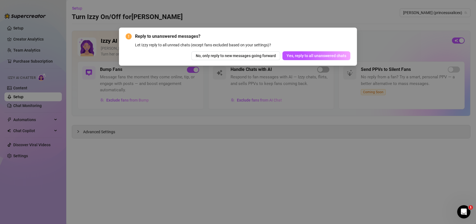
click at [338, 60] on div "Reply to unanswered messages? Let Izzy reply to all unread chats (except fans e…" at bounding box center [238, 47] width 238 height 38
click at [339, 57] on span "Yes, reply to all unanswered chats" at bounding box center [317, 56] width 60 height 4
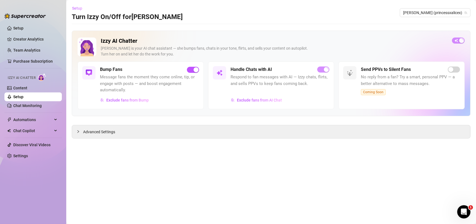
click at [76, 9] on span "Setup" at bounding box center [77, 8] width 10 height 4
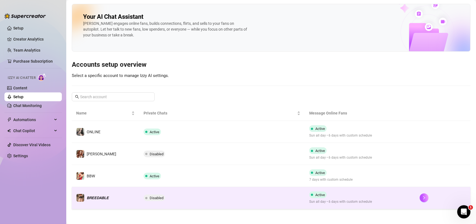
click at [216, 195] on td "Disabled" at bounding box center [222, 198] width 166 height 22
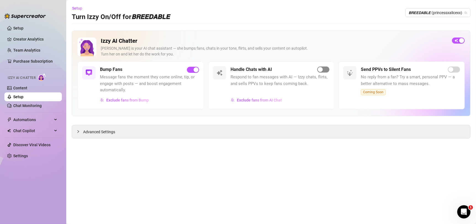
click at [322, 68] on div "button" at bounding box center [320, 69] width 5 height 5
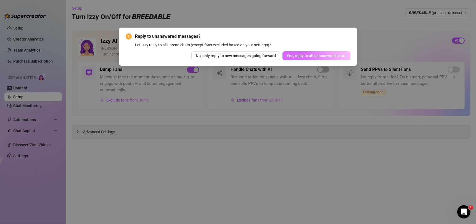
click at [328, 57] on span "Yes, reply to all unanswered chats" at bounding box center [317, 56] width 60 height 4
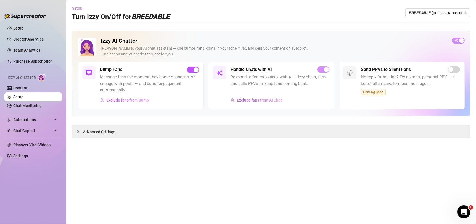
click at [75, 10] on span "Setup" at bounding box center [77, 8] width 10 height 4
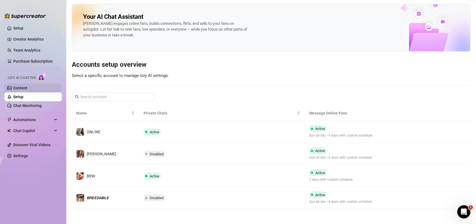
click at [27, 89] on link "Content" at bounding box center [20, 88] width 14 height 4
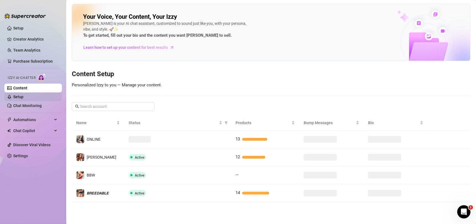
click at [23, 96] on link "Setup" at bounding box center [18, 97] width 10 height 4
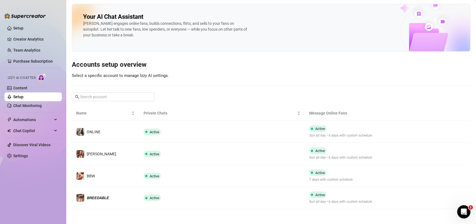
click at [291, 86] on div "Your AI Chat Assistant Izzy engages online fans, builds connections, flirts, an…" at bounding box center [271, 106] width 399 height 205
click at [29, 104] on link "Chat Monitoring" at bounding box center [27, 106] width 28 height 4
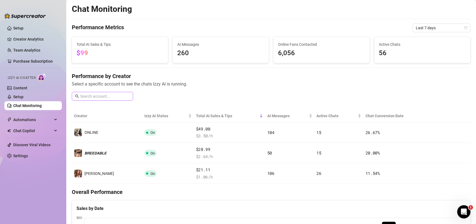
click at [110, 92] on span at bounding box center [102, 96] width 61 height 9
click at [448, 27] on span "Last 7 days" at bounding box center [441, 28] width 51 height 8
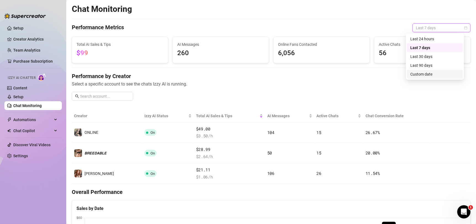
click at [432, 73] on div "Custom date" at bounding box center [434, 74] width 49 height 6
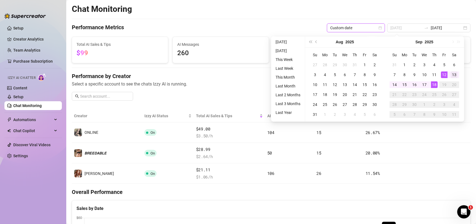
type input "2025-09-13"
click at [454, 74] on div "13" at bounding box center [454, 75] width 7 height 7
click at [434, 86] on div "18" at bounding box center [434, 84] width 7 height 7
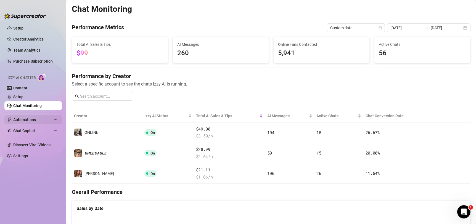
click at [34, 120] on span "Automations" at bounding box center [32, 119] width 39 height 9
